Goal: Find specific page/section: Find specific page/section

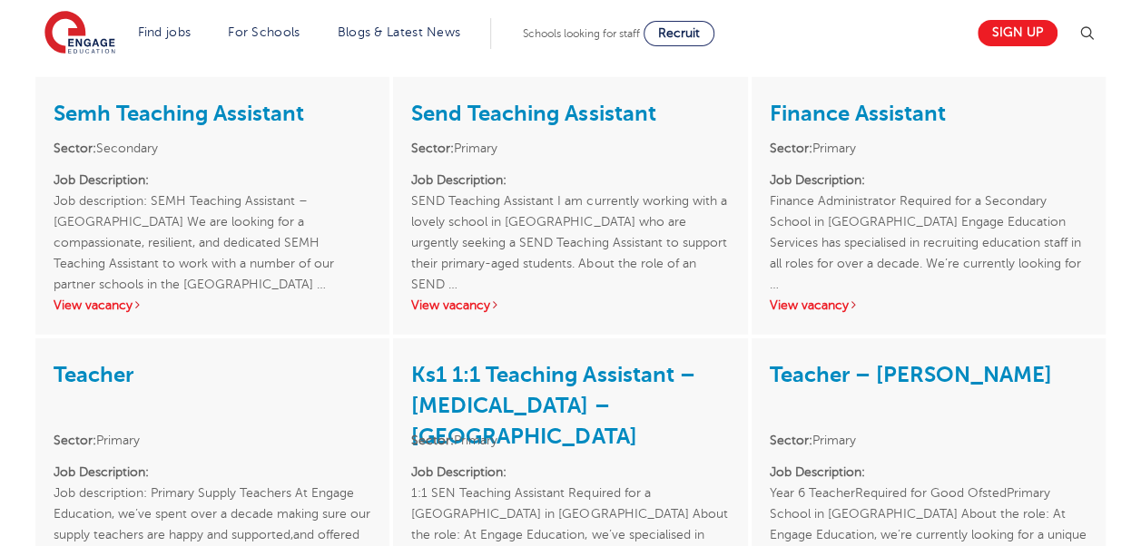
scroll to position [2653, 0]
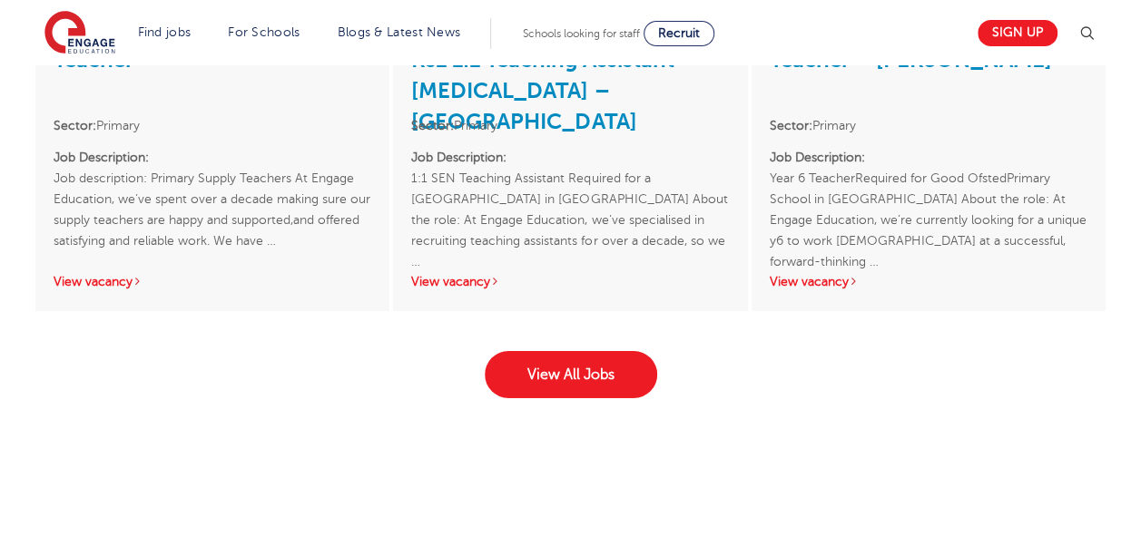
click at [1022, 254] on div "Teacher – Thurrock Sector: Primary Job Description: Year 6 TeacherRequired for …" at bounding box center [929, 168] width 354 height 288
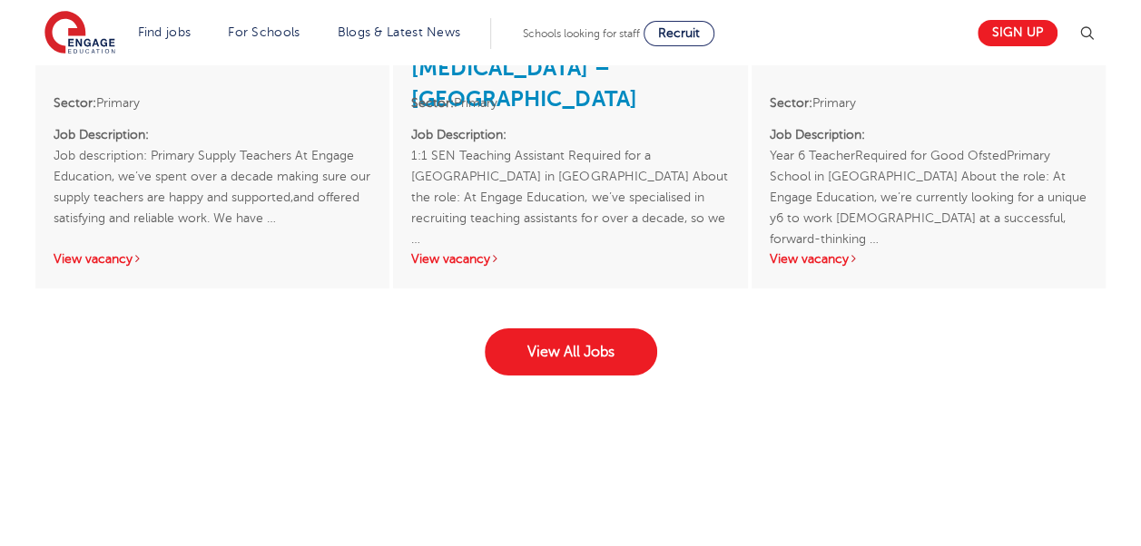
scroll to position [2912, 0]
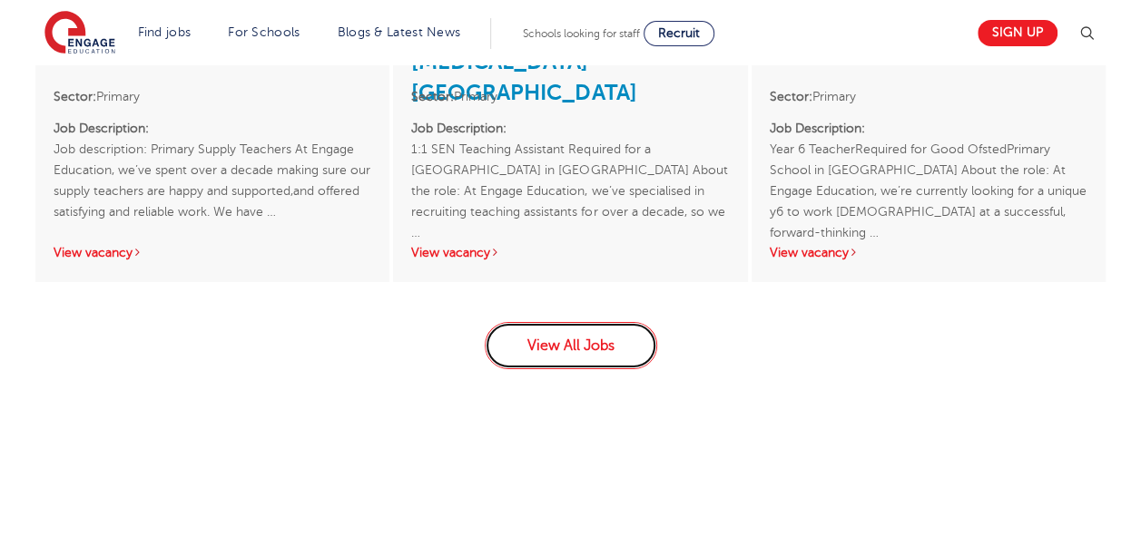
click at [591, 322] on link "View All Jobs" at bounding box center [571, 345] width 172 height 47
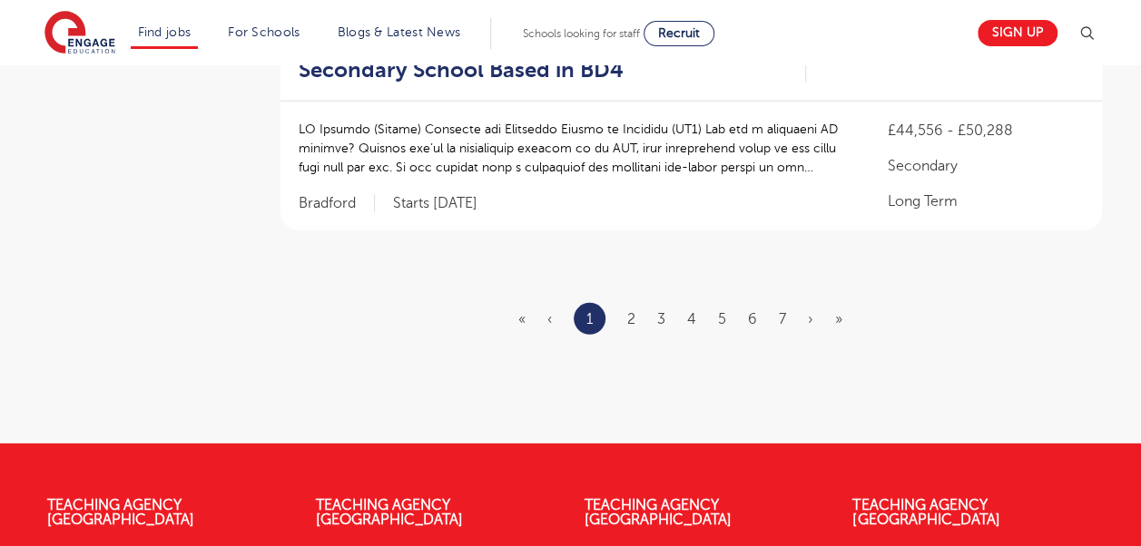
scroll to position [2395, 0]
click at [634, 311] on link "2" at bounding box center [631, 319] width 8 height 16
